Goal: Task Accomplishment & Management: Manage account settings

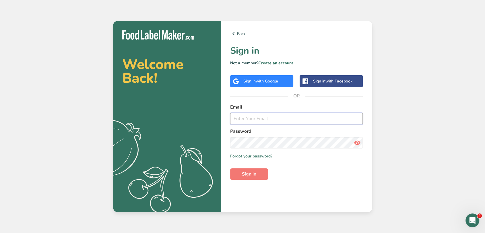
click at [280, 113] on input "email" at bounding box center [296, 118] width 133 height 11
type input "[EMAIL_ADDRESS][DOMAIN_NAME]"
click at [230, 168] on button "Sign in" at bounding box center [249, 173] width 38 height 11
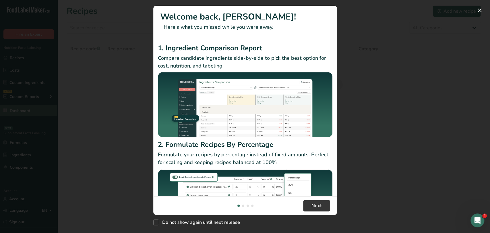
click at [23, 111] on div "New Features" at bounding box center [245, 116] width 490 height 233
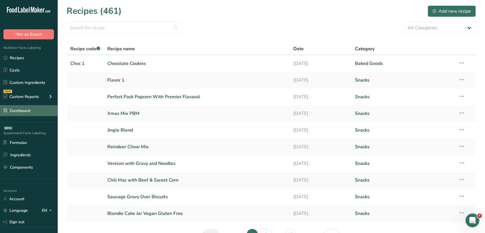
click at [37, 110] on link "Dashboard" at bounding box center [28, 110] width 57 height 11
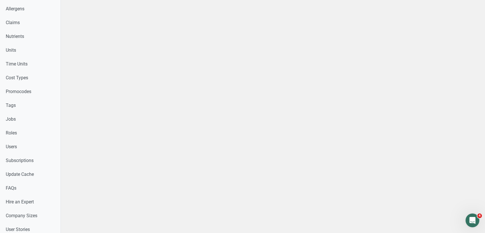
scroll to position [293, 0]
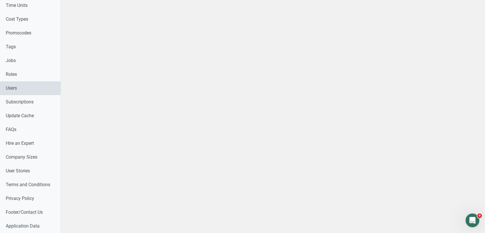
click at [0, 92] on link "Users" at bounding box center [30, 88] width 61 height 14
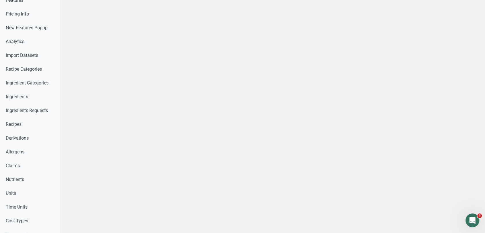
select select
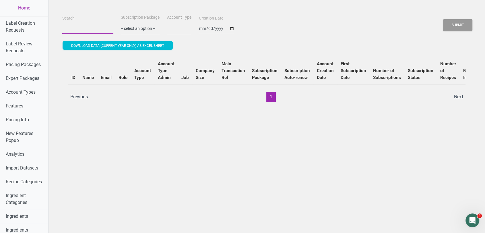
click at [94, 26] on input "Search" at bounding box center [87, 28] width 51 height 10
paste input "2213-9124."
type input "2213-9124."
select select
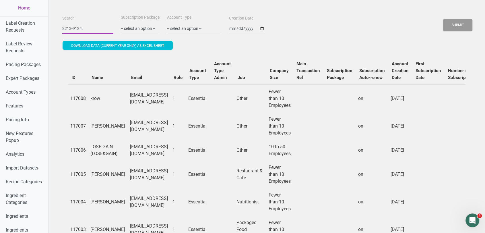
click at [94, 26] on input "2213-9124." at bounding box center [87, 28] width 51 height 10
paste input "[EMAIL_ADDRESS][DOMAIN_NAME]"
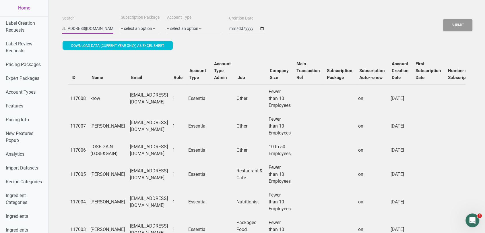
type input "[EMAIL_ADDRESS][DOMAIN_NAME]"
click at [443, 19] on button "Submit" at bounding box center [457, 25] width 29 height 12
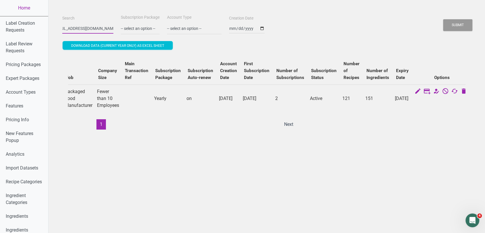
scroll to position [0, 0]
